Goal: Information Seeking & Learning: Learn about a topic

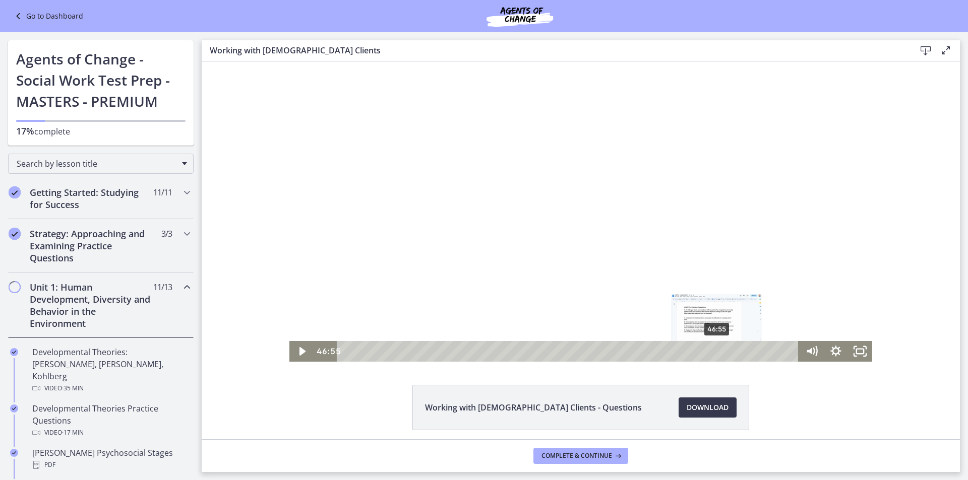
drag, startPoint x: 743, startPoint y: 349, endPoint x: 713, endPoint y: 348, distance: 29.8
click at [713, 348] on div "Playbar" at bounding box center [716, 351] width 7 height 7
click at [300, 355] on icon "Play Video" at bounding box center [302, 351] width 24 height 21
click at [619, 216] on div at bounding box center [580, 212] width 583 height 300
click at [612, 197] on div at bounding box center [580, 212] width 583 height 300
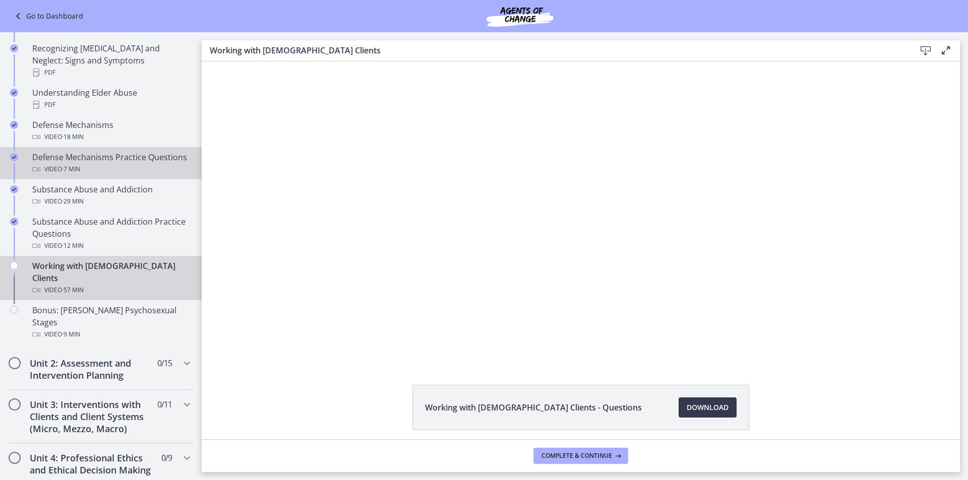
scroll to position [504, 0]
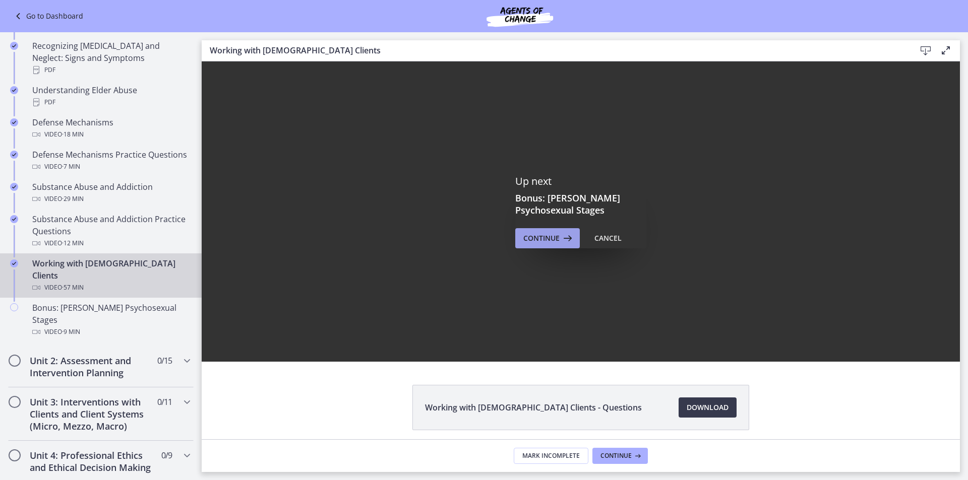
click at [528, 234] on span "Continue" at bounding box center [541, 238] width 36 height 12
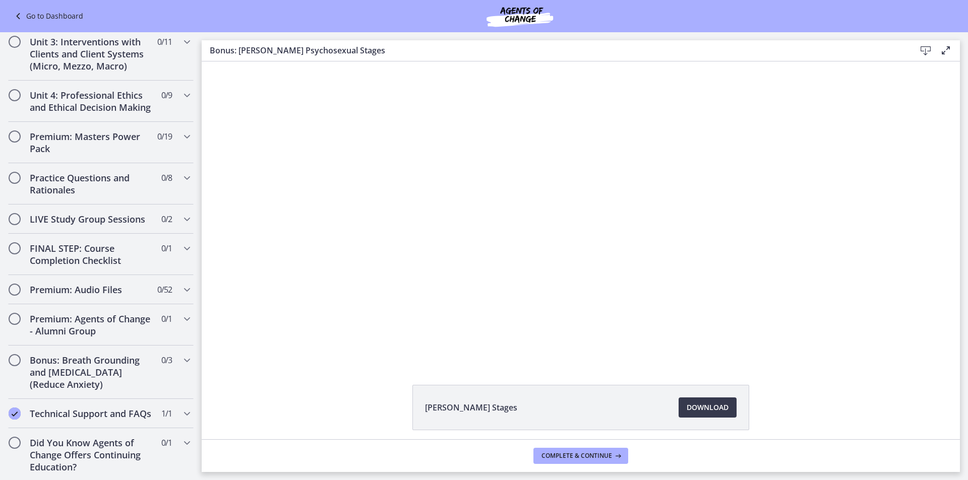
scroll to position [866, 0]
click at [569, 268] on div at bounding box center [581, 212] width 534 height 300
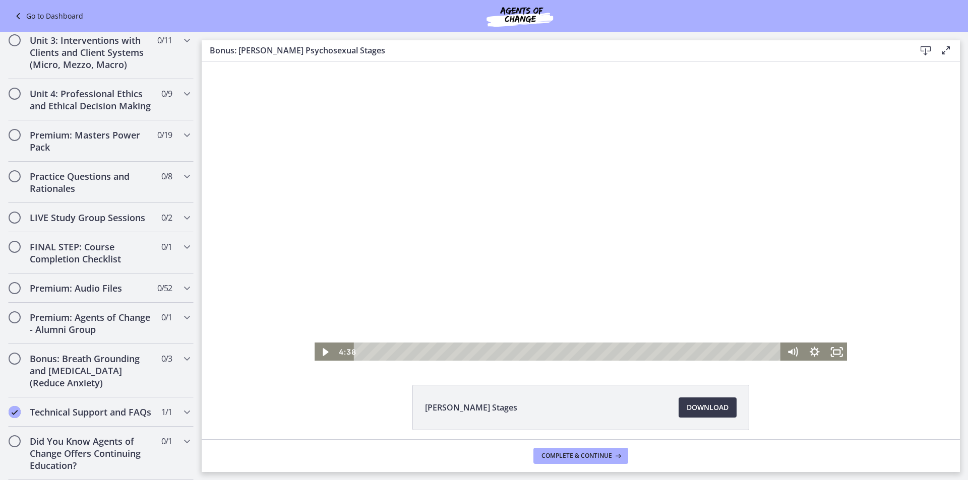
click at [435, 279] on div at bounding box center [581, 212] width 534 height 300
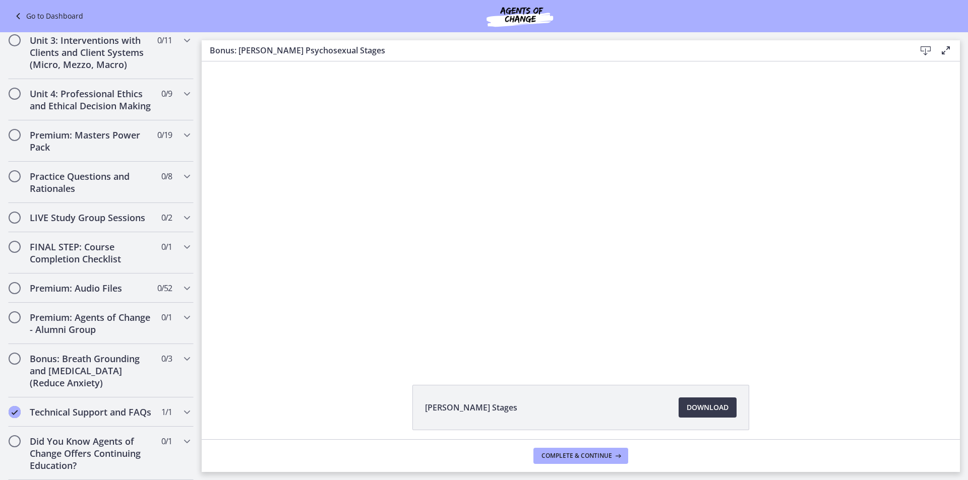
click at [909, 363] on div "[PERSON_NAME] Stages Download Opens in a new window" at bounding box center [581, 251] width 758 height 378
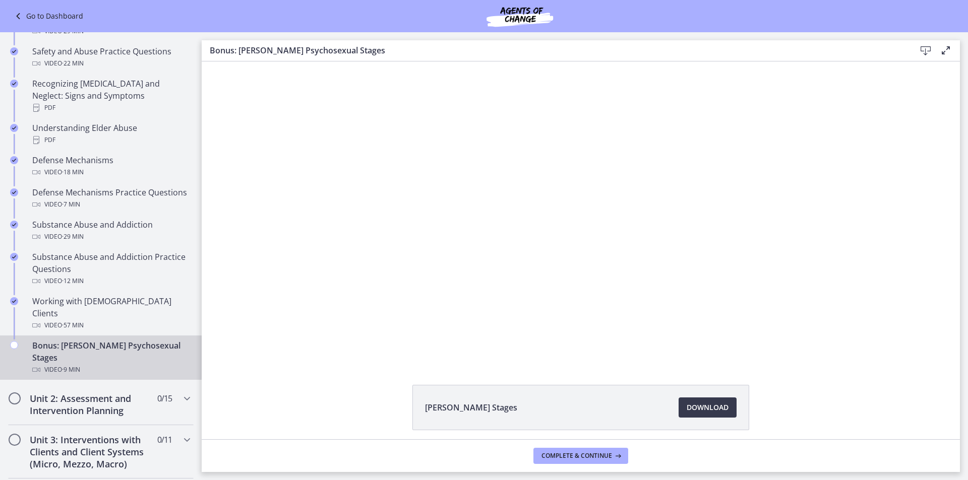
scroll to position [463, 0]
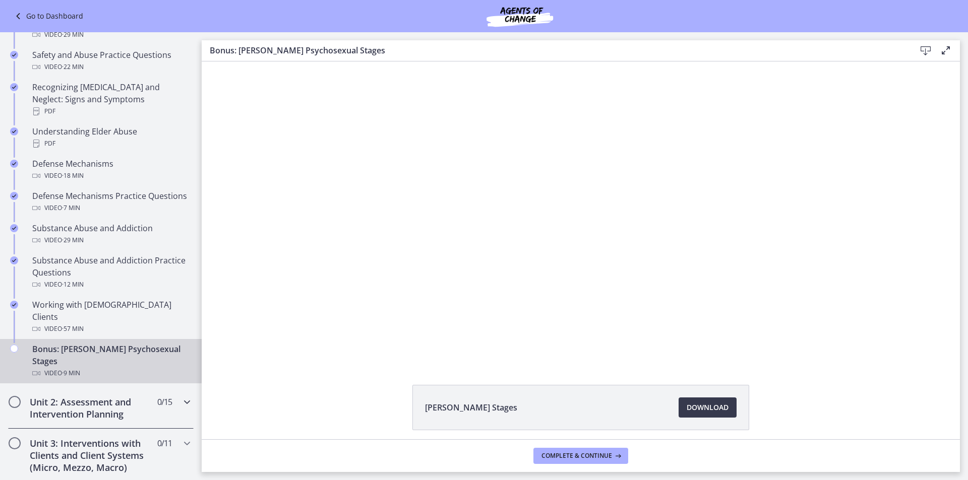
click at [164, 388] on div "Unit 2: Assessment and Intervention Planning 0 / 15 Completed" at bounding box center [101, 408] width 186 height 41
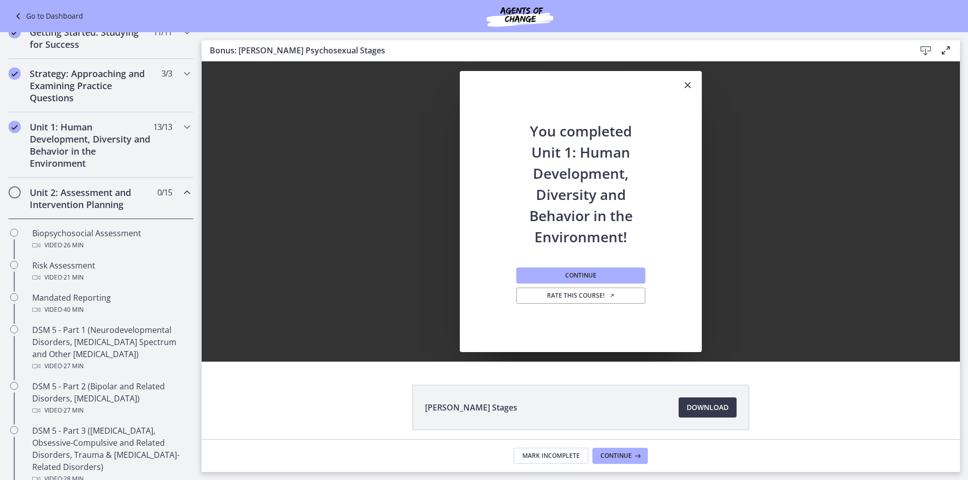
scroll to position [0, 0]
click at [608, 278] on button "Continue" at bounding box center [580, 276] width 129 height 16
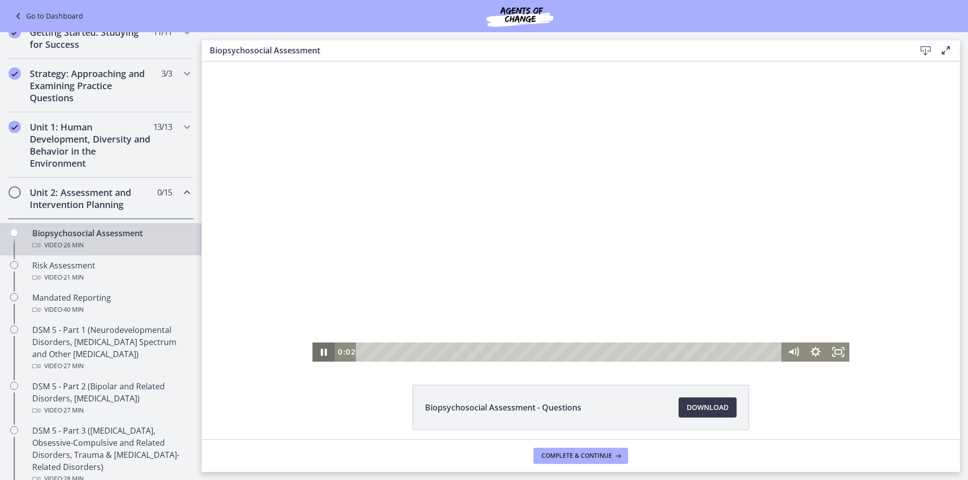
click at [324, 353] on icon "Pause" at bounding box center [323, 352] width 22 height 19
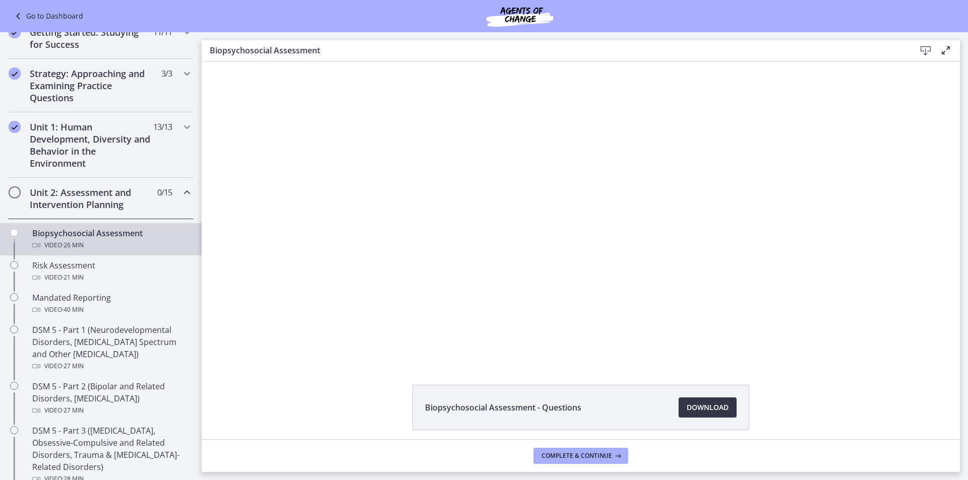
click at [703, 405] on span "Download Opens in a new window" at bounding box center [708, 408] width 42 height 12
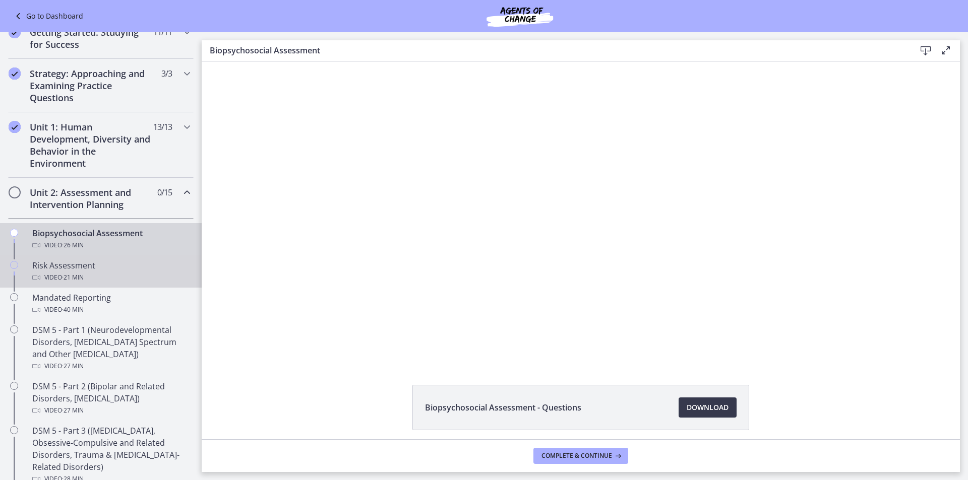
click at [125, 272] on div "Video · 21 min" at bounding box center [110, 278] width 157 height 12
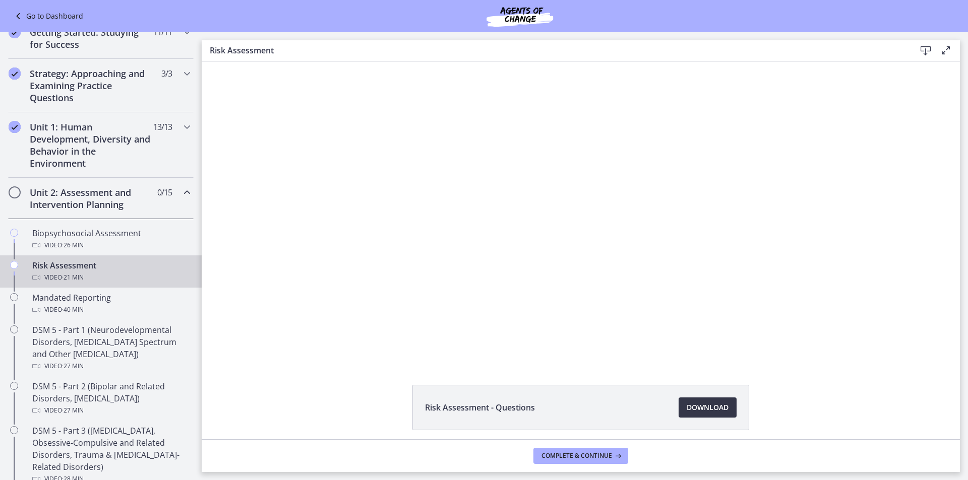
click at [703, 412] on span "Download Opens in a new window" at bounding box center [708, 408] width 42 height 12
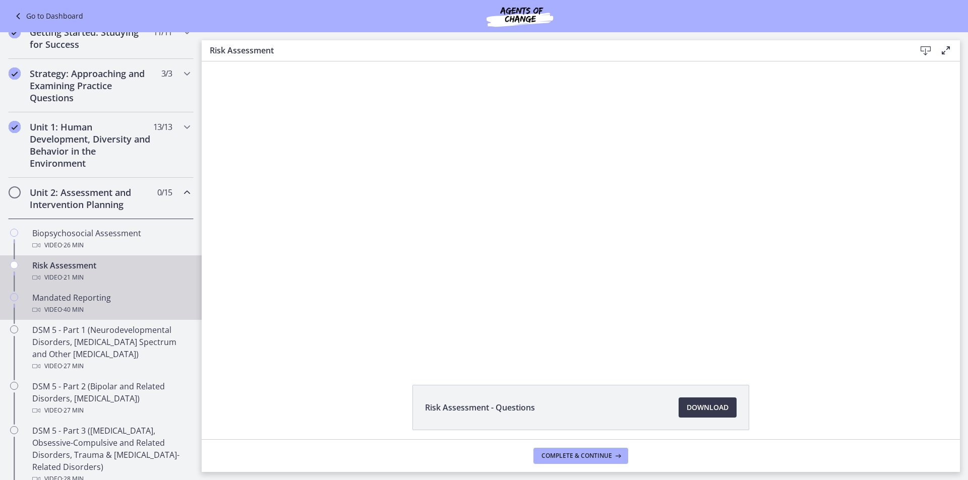
click at [147, 302] on div "Mandated Reporting Video · 40 min" at bounding box center [110, 304] width 157 height 24
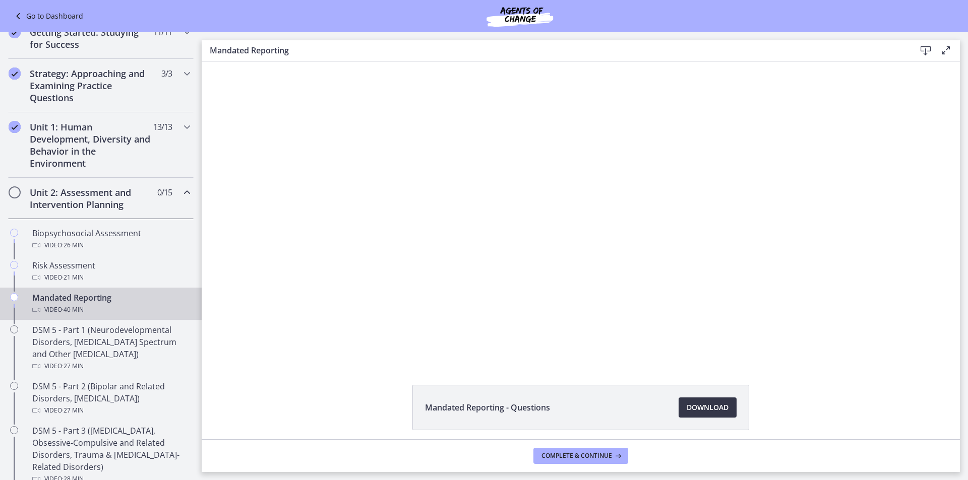
click at [718, 404] on span "Download Opens in a new window" at bounding box center [708, 408] width 42 height 12
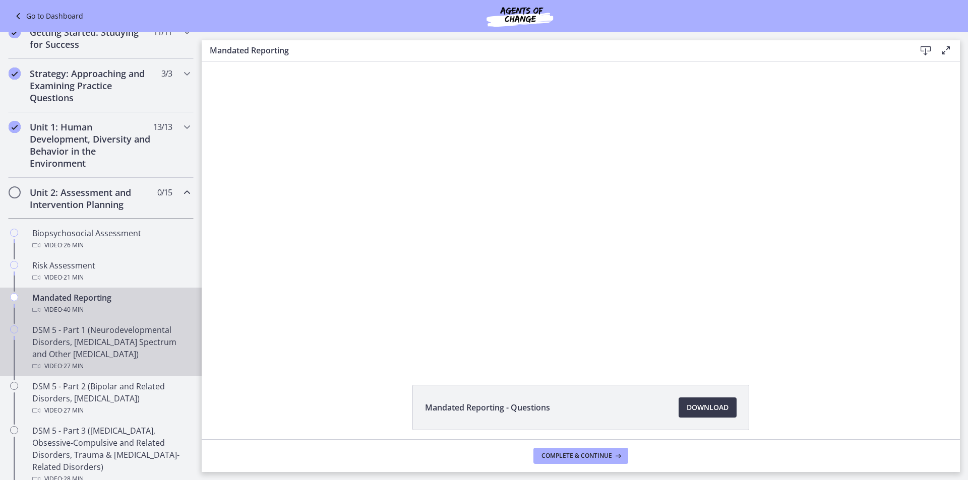
click at [143, 357] on div "DSM 5 - Part 1 (Neurodevelopmental Disorders, [MEDICAL_DATA] Spectrum and Other…" at bounding box center [110, 348] width 157 height 48
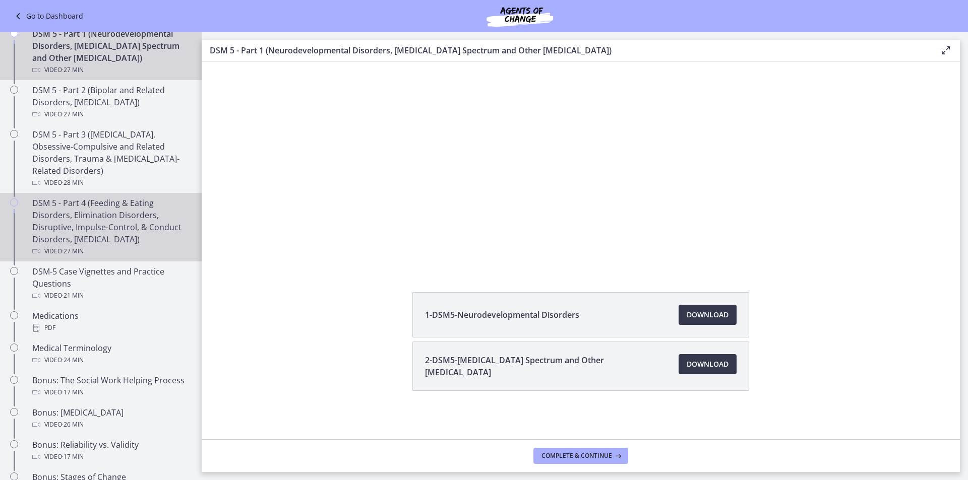
scroll to position [463, 0]
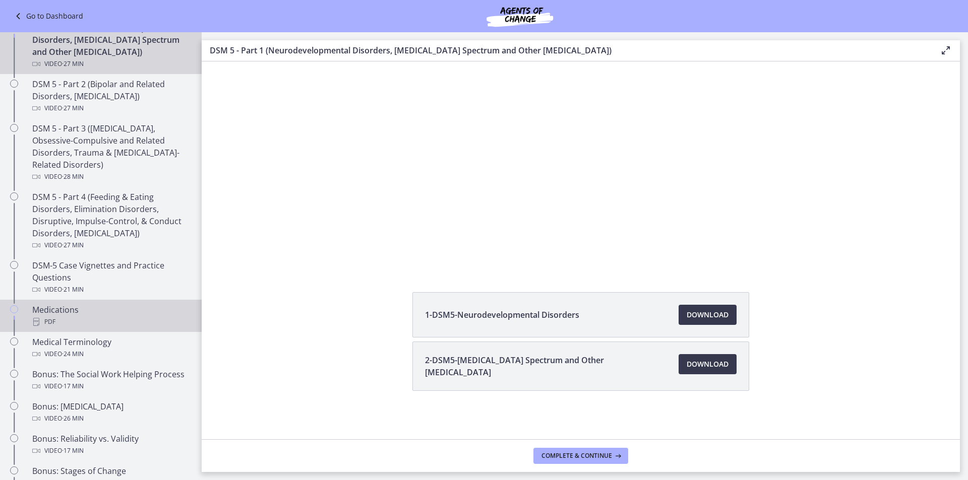
click at [154, 320] on div "PDF" at bounding box center [110, 322] width 157 height 12
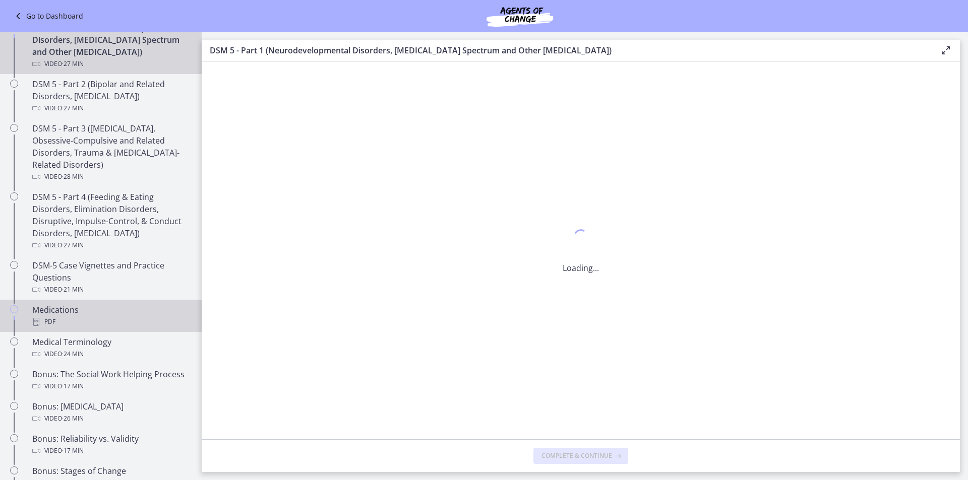
scroll to position [0, 0]
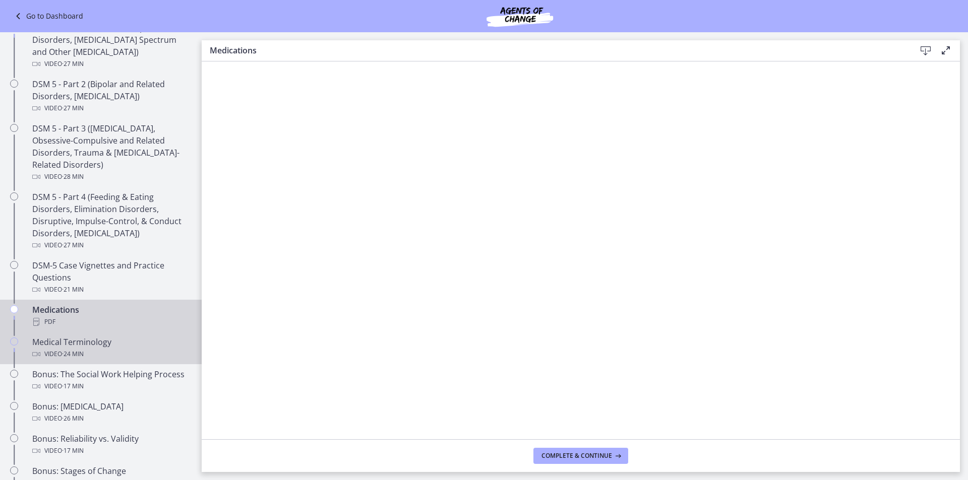
click at [131, 352] on div "Video · 24 min" at bounding box center [110, 354] width 157 height 12
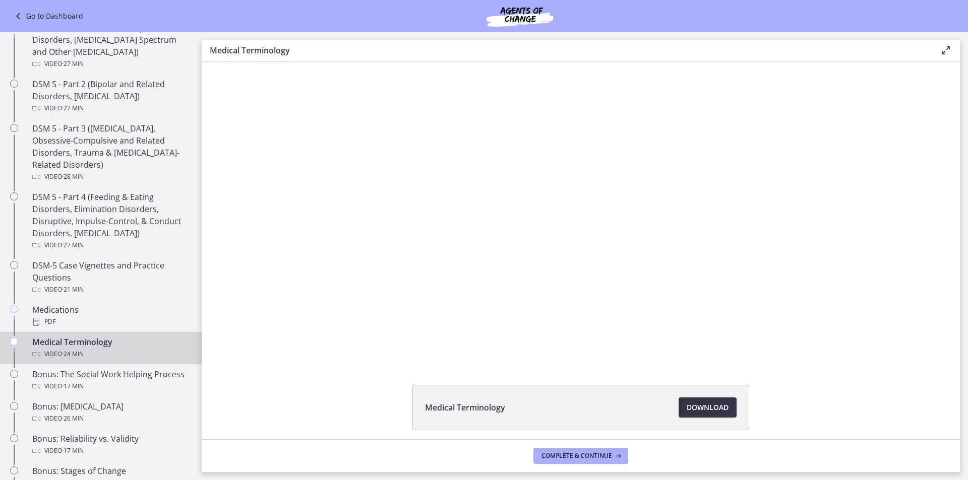
click at [721, 404] on span "Download Opens in a new window" at bounding box center [708, 408] width 42 height 12
click at [114, 322] on div "PDF" at bounding box center [110, 322] width 157 height 12
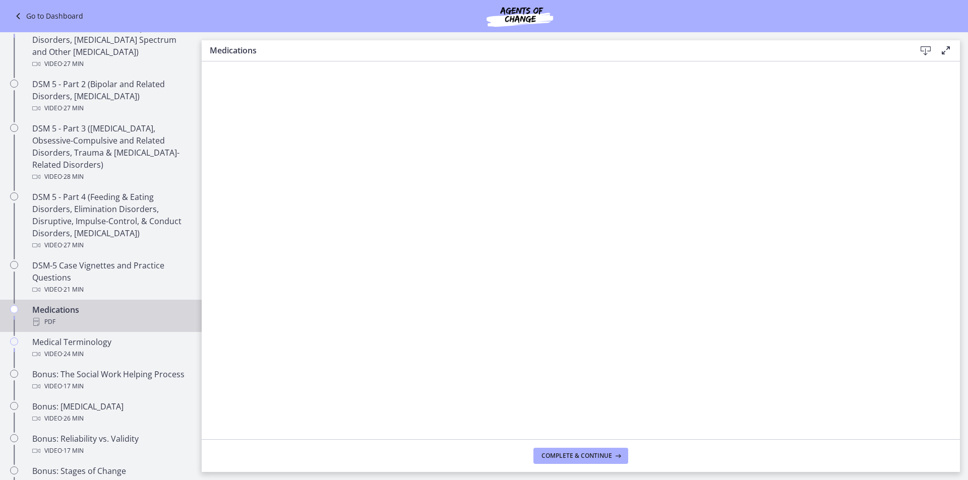
click at [949, 51] on icon at bounding box center [946, 50] width 12 height 12
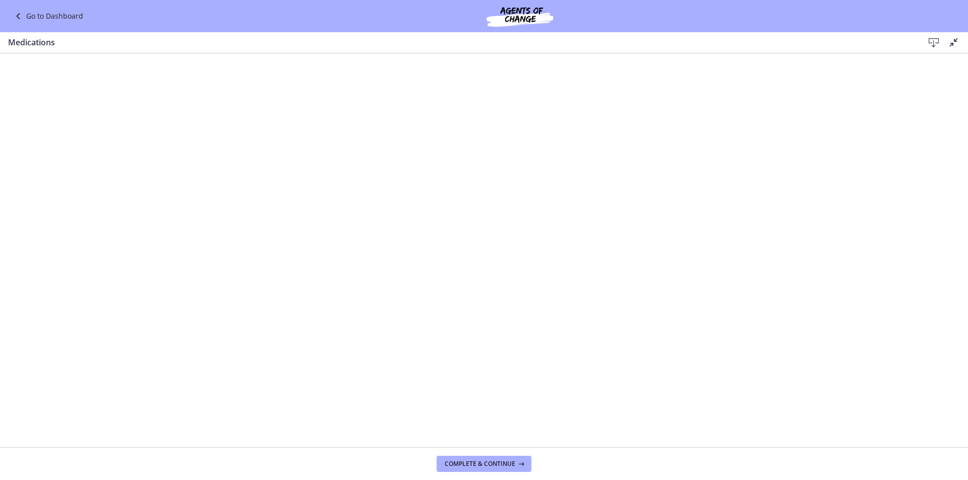
click at [935, 43] on icon at bounding box center [934, 43] width 12 height 12
click at [959, 40] on icon at bounding box center [954, 42] width 12 height 12
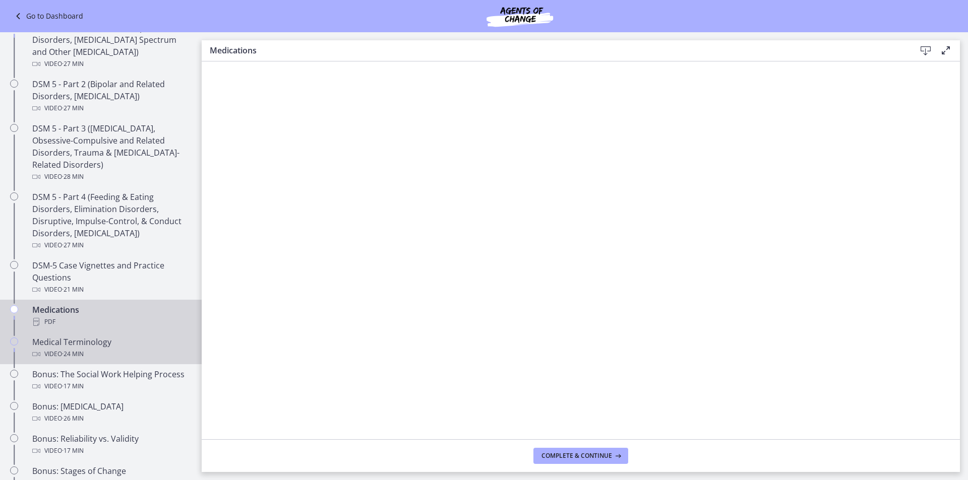
click at [143, 342] on div "Medical Terminology Video · 24 min" at bounding box center [110, 348] width 157 height 24
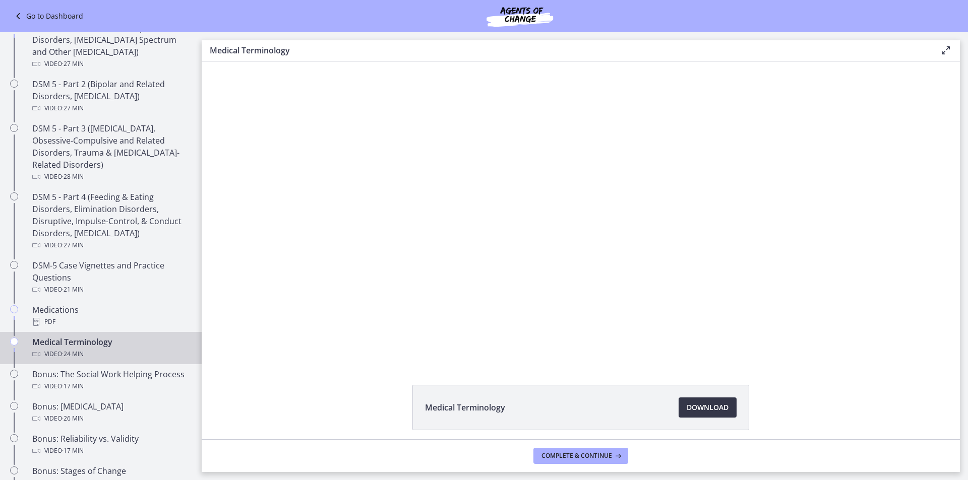
click at [731, 405] on link "Download Opens in a new window" at bounding box center [708, 408] width 58 height 20
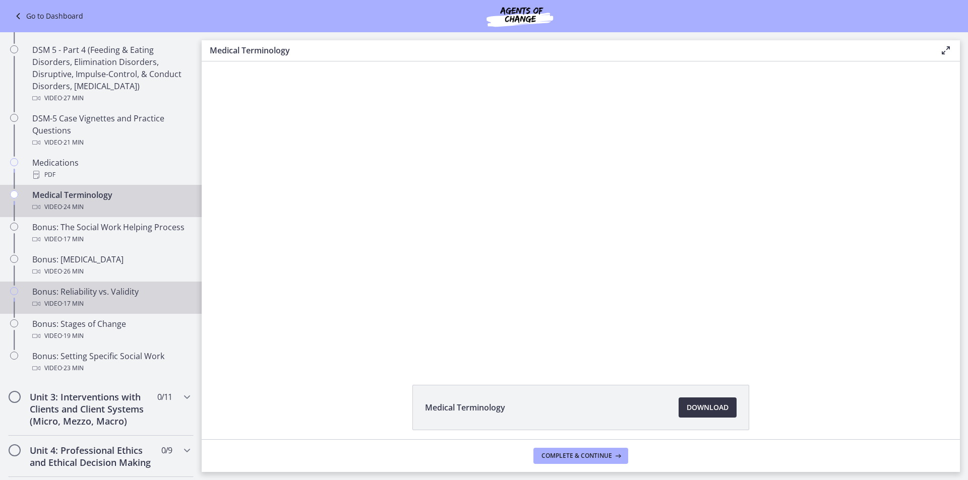
scroll to position [614, 0]
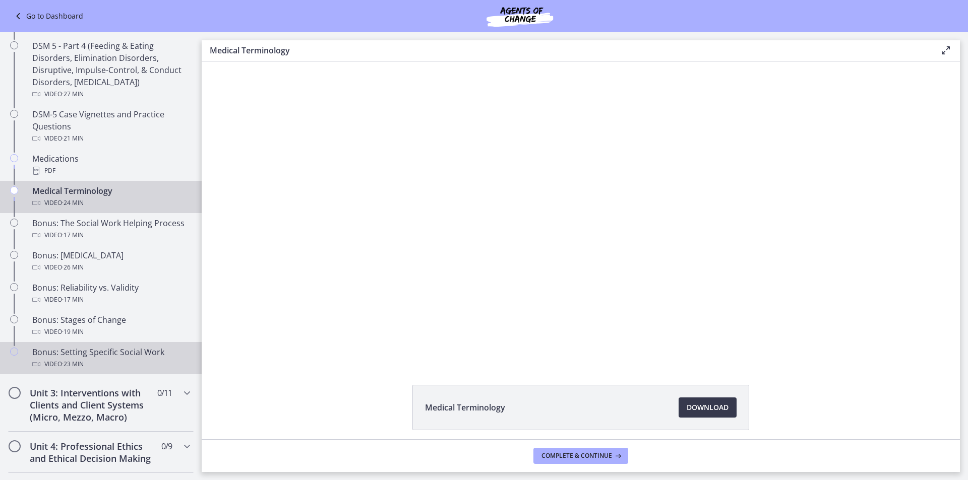
click at [154, 348] on div "Bonus: Setting Specific Social Work Video · 23 min" at bounding box center [110, 358] width 157 height 24
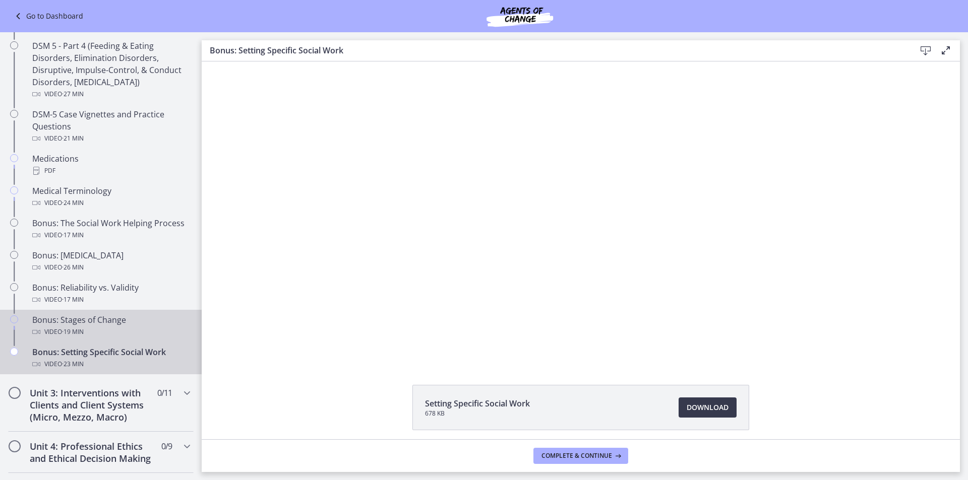
click at [141, 327] on div "Video · 19 min" at bounding box center [110, 332] width 157 height 12
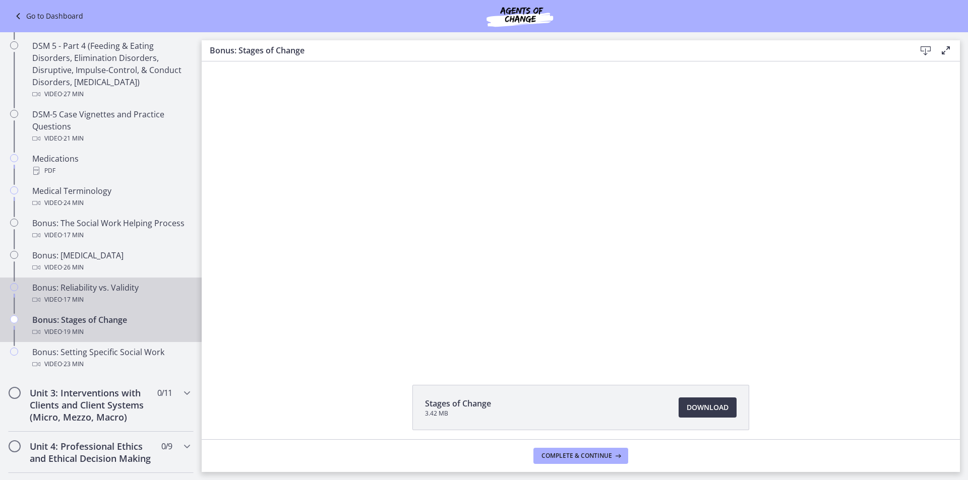
click at [144, 297] on div "Video · 17 min" at bounding box center [110, 300] width 157 height 12
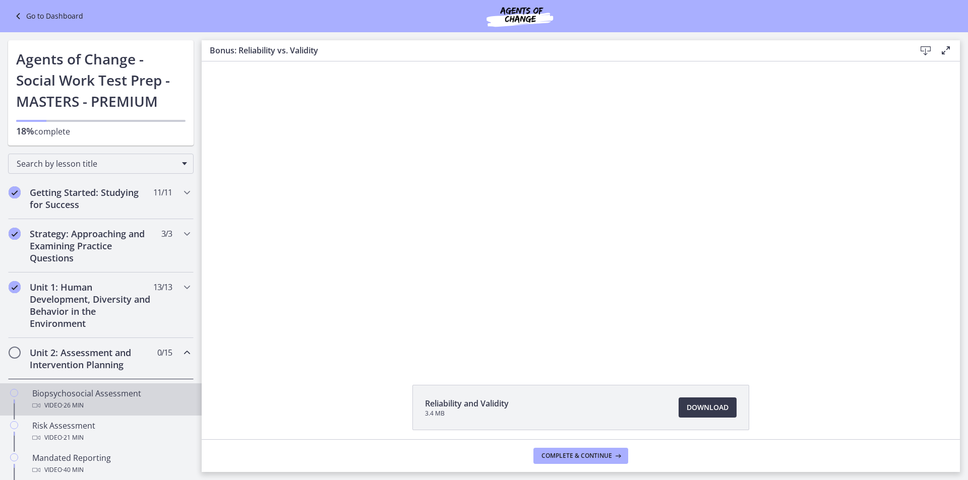
click at [146, 392] on div "Biopsychosocial Assessment Video · 26 min" at bounding box center [110, 400] width 157 height 24
click at [154, 361] on div "Unit 2: Assessment and Intervention Planning 0 / 15 Completed" at bounding box center [101, 358] width 186 height 41
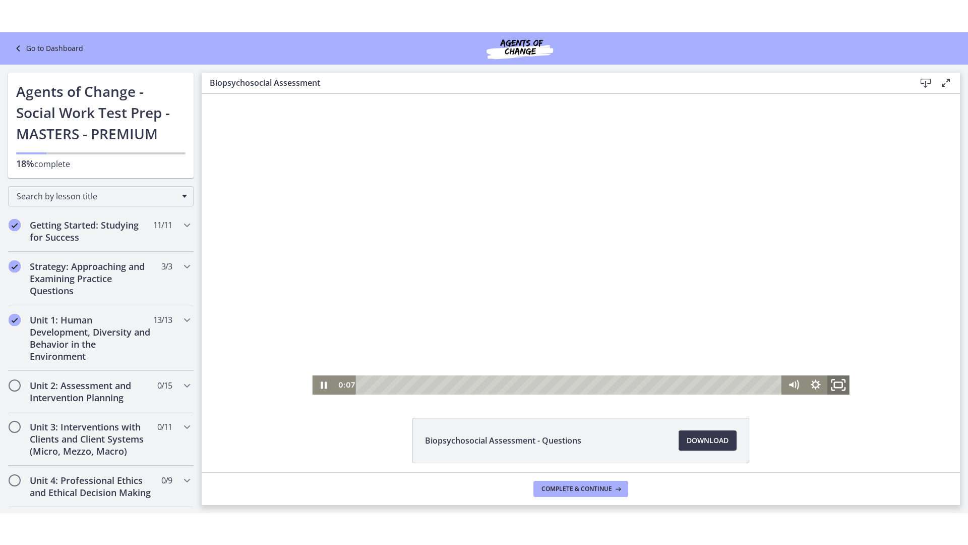
click at [843, 386] on icon "Fullscreen" at bounding box center [838, 384] width 27 height 23
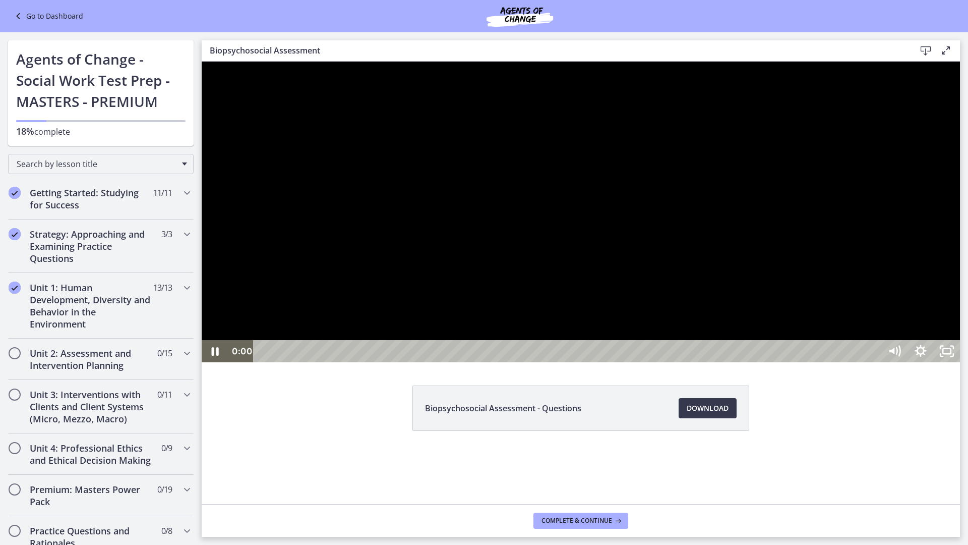
click at [251, 362] on div "0:00 0:00" at bounding box center [554, 351] width 653 height 22
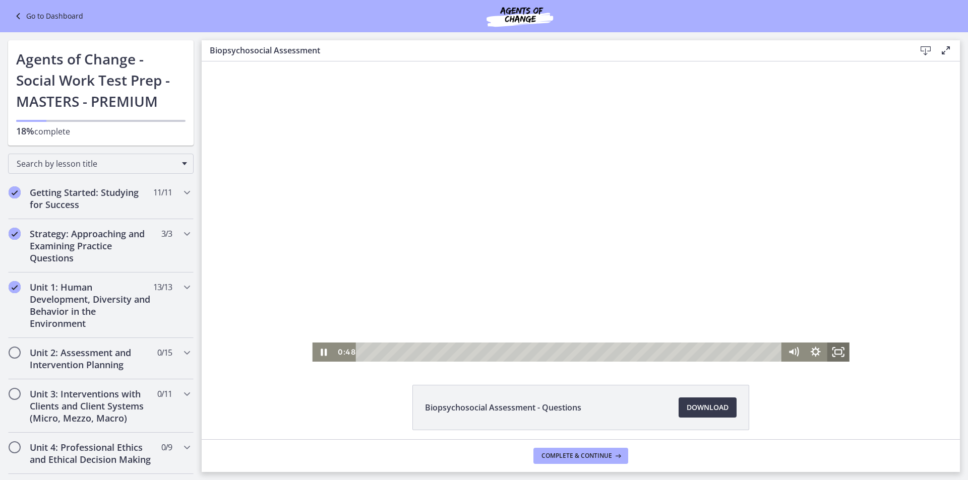
click at [827, 353] on icon "Fullscreen" at bounding box center [838, 352] width 22 height 19
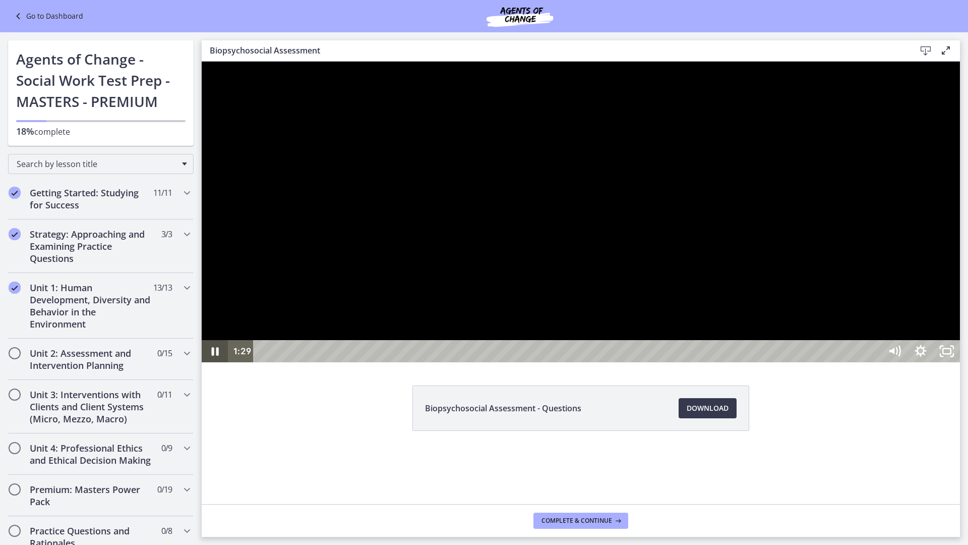
click at [215, 362] on icon "Pause" at bounding box center [215, 351] width 26 height 22
